Goal: Transaction & Acquisition: Purchase product/service

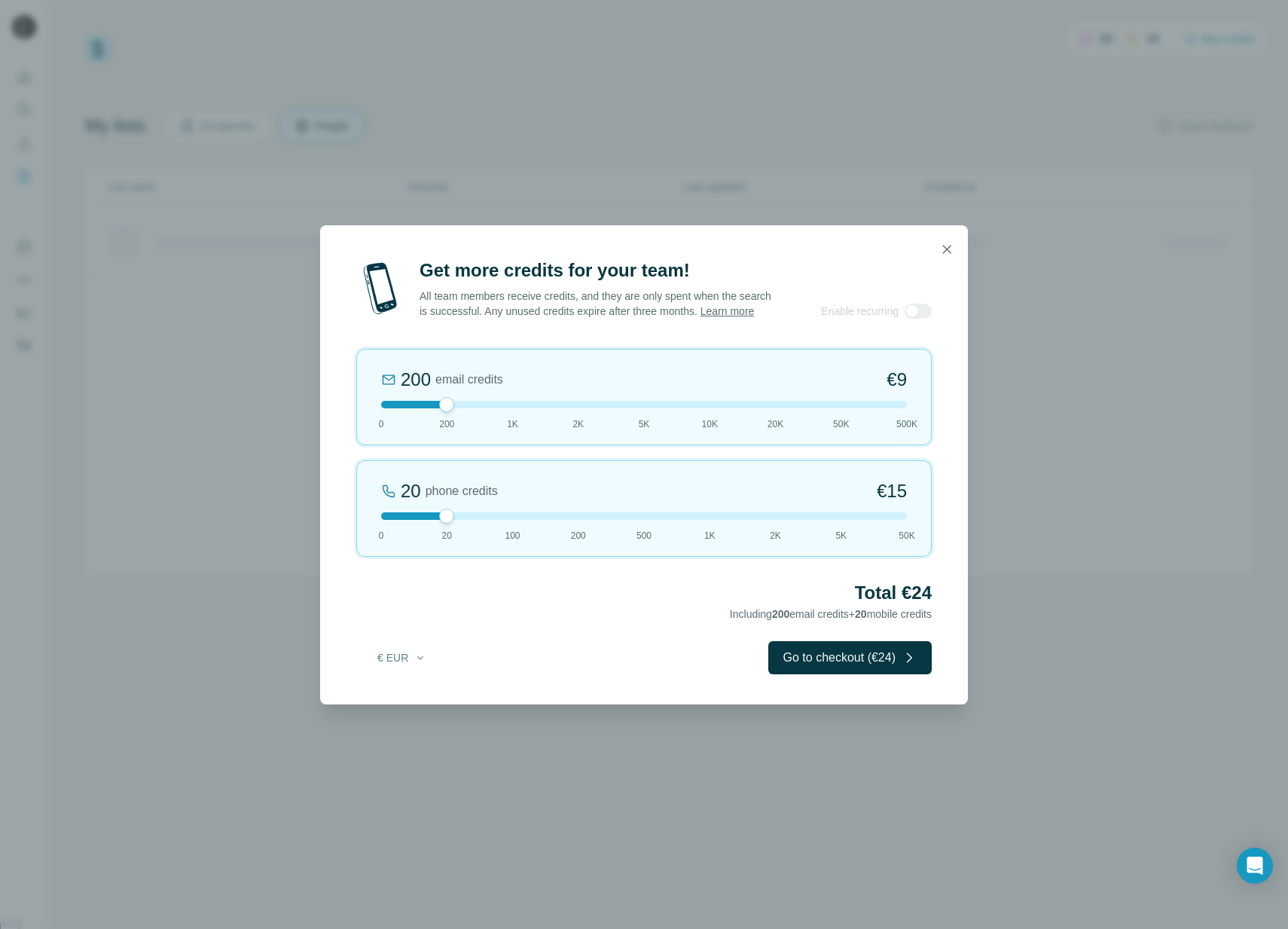
scroll to position [1748, 0]
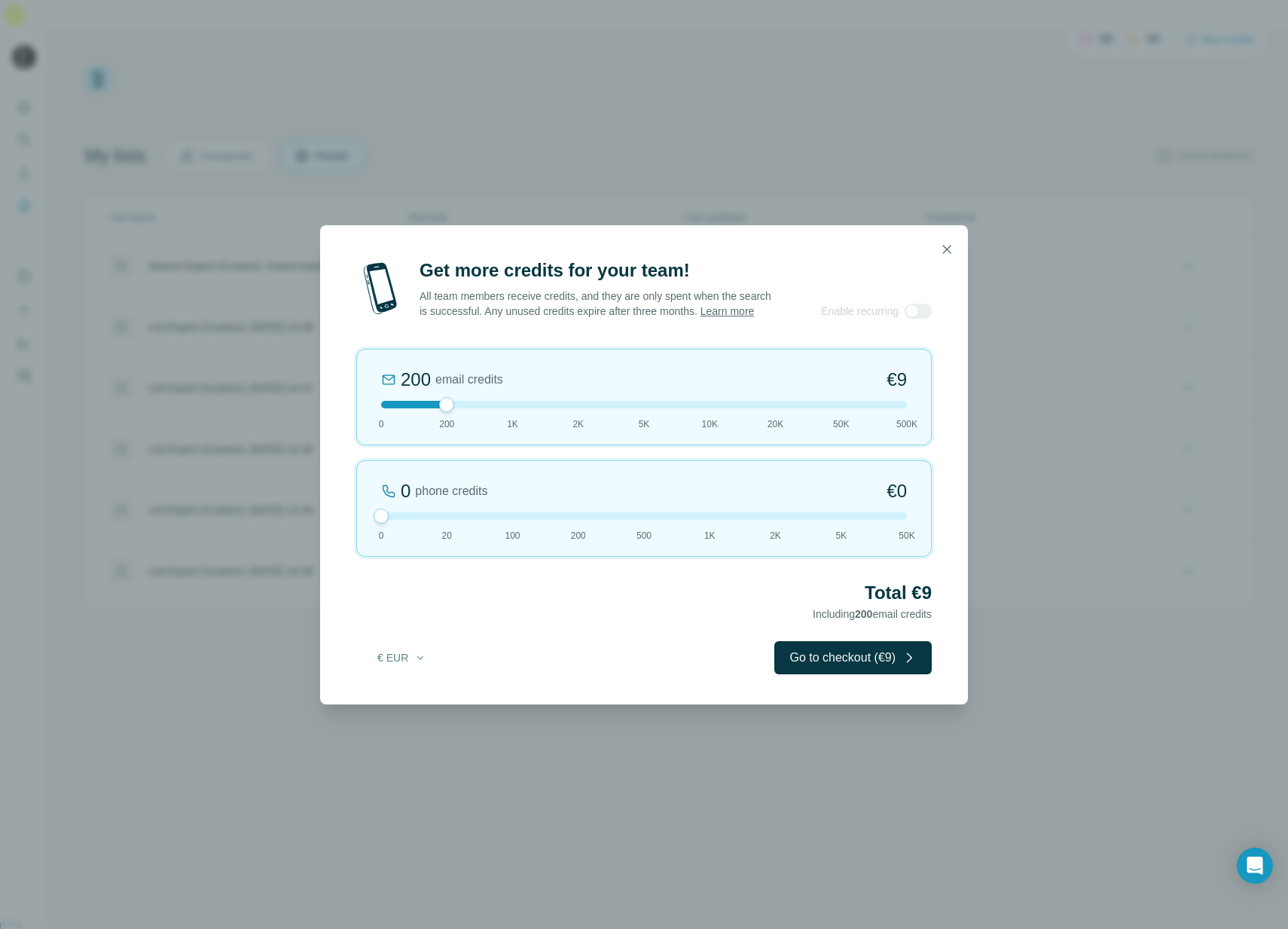
drag, startPoint x: 447, startPoint y: 522, endPoint x: 364, endPoint y: 526, distance: 83.1
click at [364, 526] on div "0 phone credits €0 0 20 100 200 500 1K 2K 5K 50K" at bounding box center [644, 508] width 576 height 97
drag, startPoint x: 399, startPoint y: 530, endPoint x: 424, endPoint y: 532, distance: 25.1
click at [424, 532] on div "20 phone credits €15 0 20 100 200 500 1K 2K 5K 50K" at bounding box center [644, 508] width 576 height 97
drag, startPoint x: 444, startPoint y: 412, endPoint x: 502, endPoint y: 417, distance: 58.2
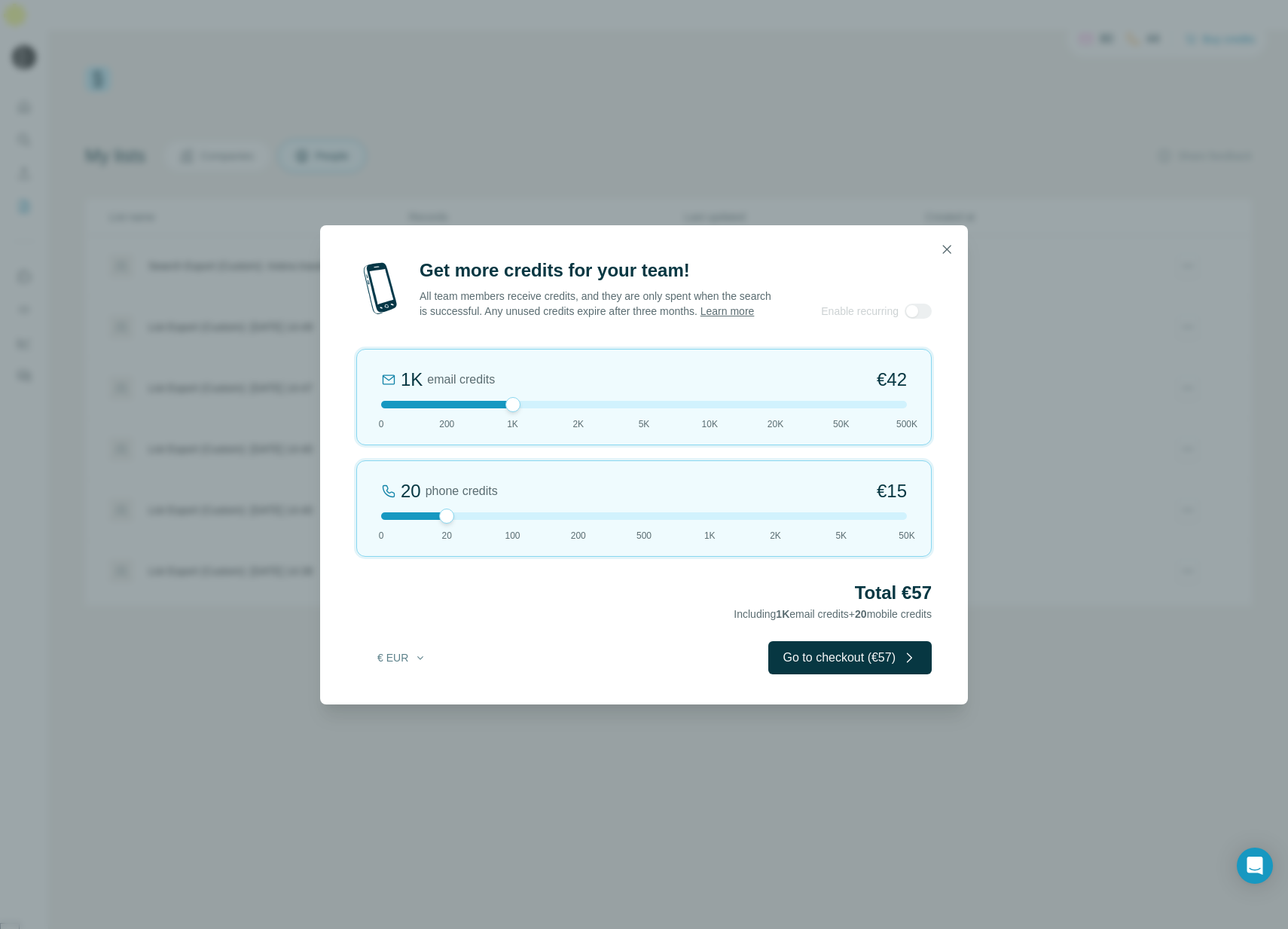
click at [502, 417] on div "1K email credits €42 0 200 1K 2K 5K 10K 20K 50K 500K" at bounding box center [644, 397] width 576 height 97
click at [816, 663] on button "Go to checkout (€57)" at bounding box center [850, 658] width 164 height 33
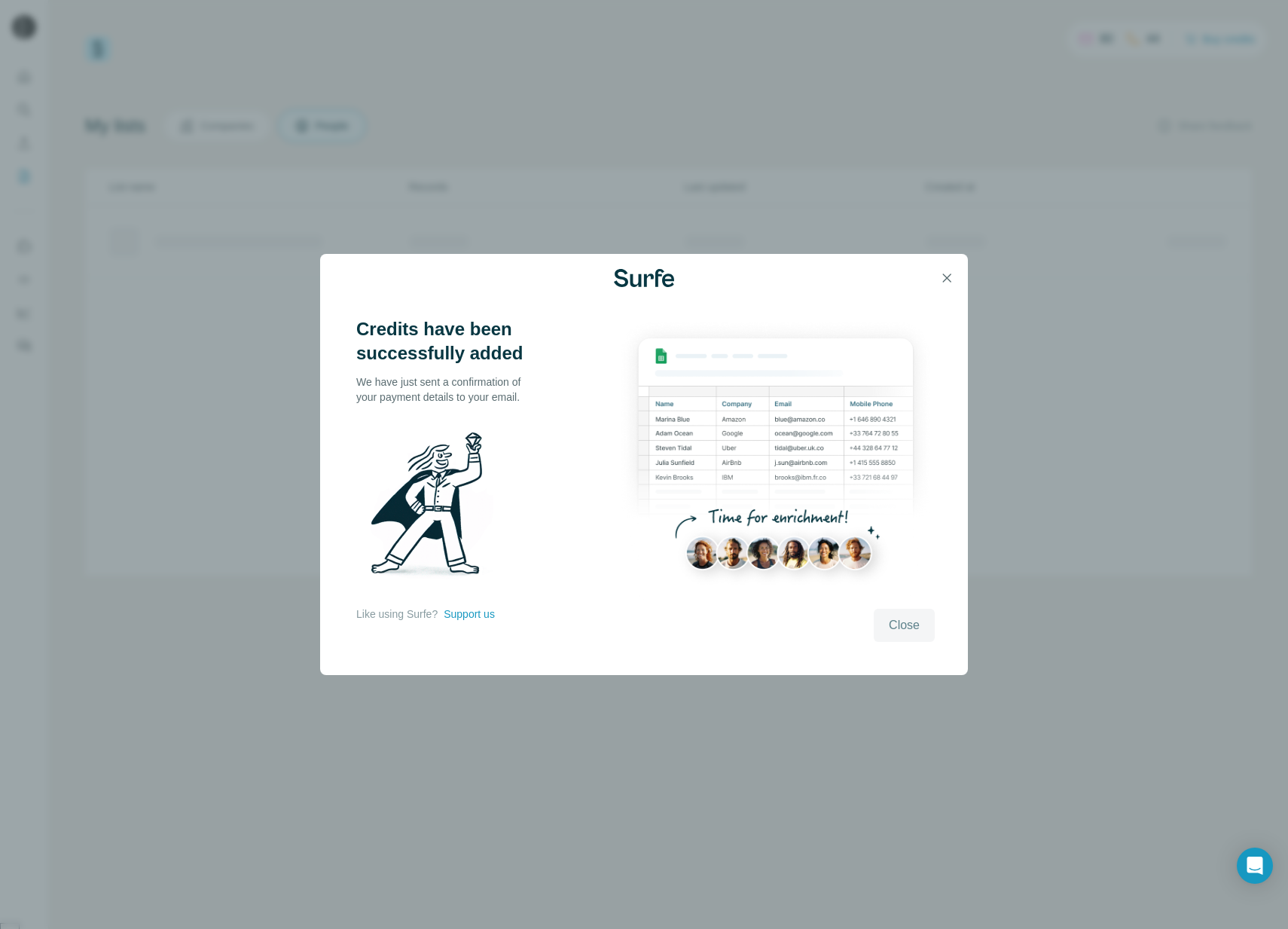
click at [907, 627] on span "Close" at bounding box center [905, 625] width 31 height 18
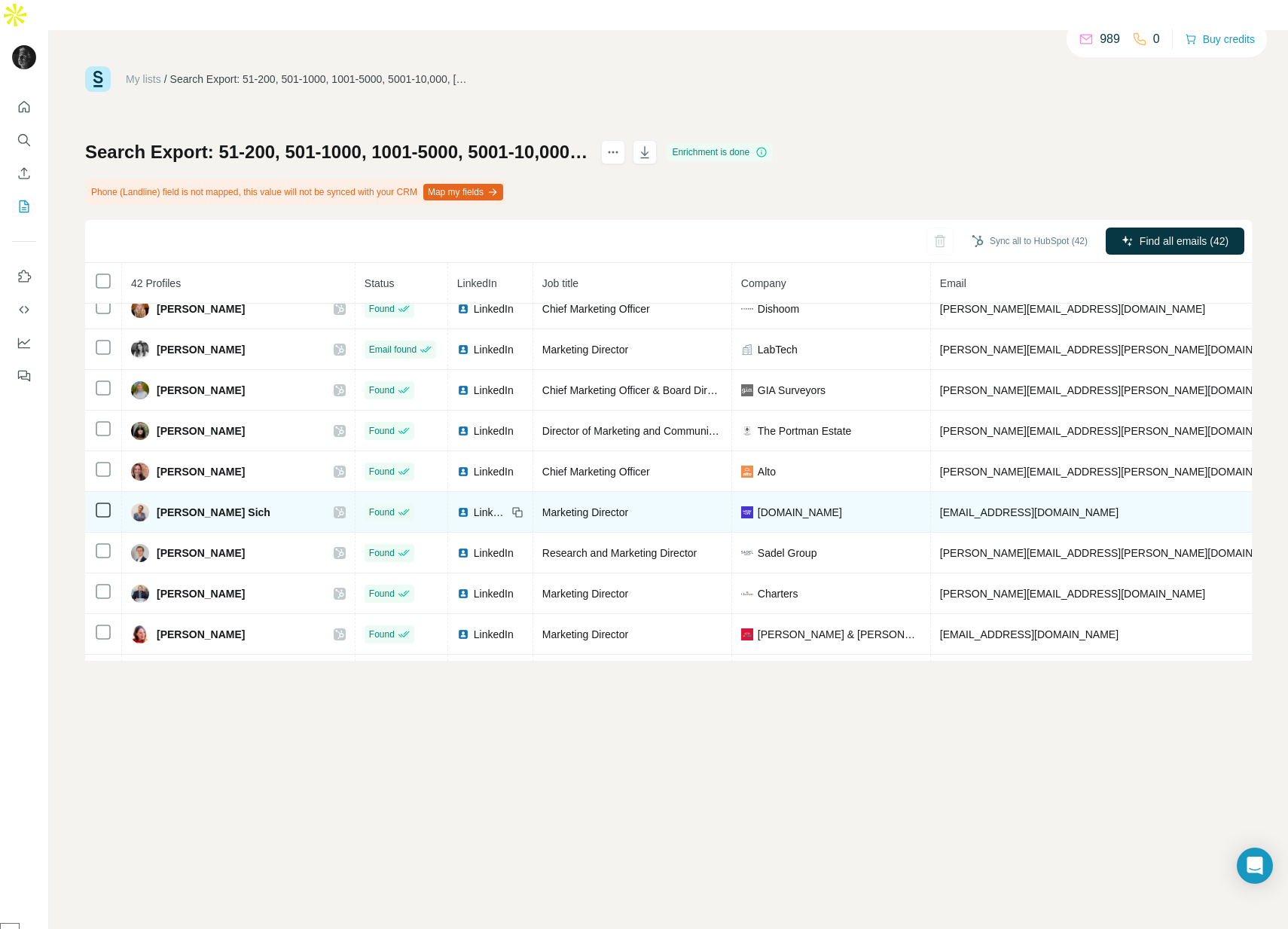
scroll to position [1352, 0]
